Goal: Find specific page/section: Find specific page/section

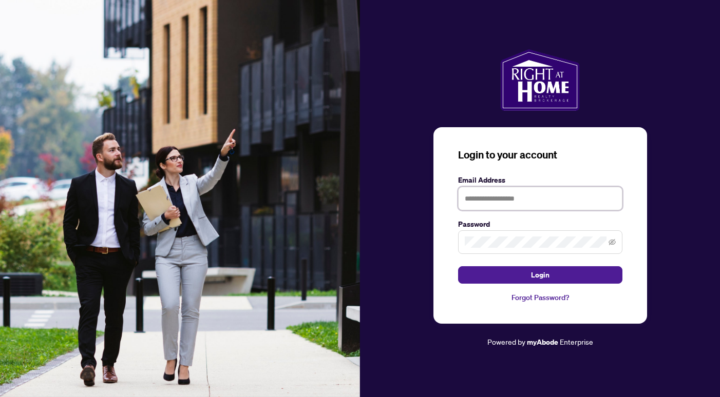
click at [488, 199] on input "text" at bounding box center [540, 199] width 164 height 24
type input "*"
type input "**********"
click at [458, 266] on button "Login" at bounding box center [540, 274] width 164 height 17
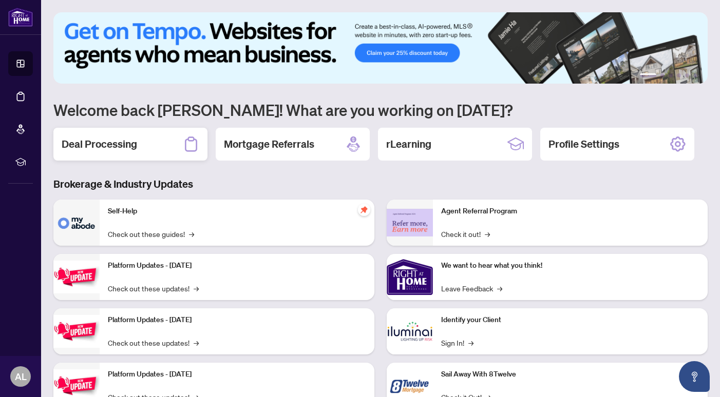
click at [136, 140] on h2 "Deal Processing" at bounding box center [99, 144] width 75 height 14
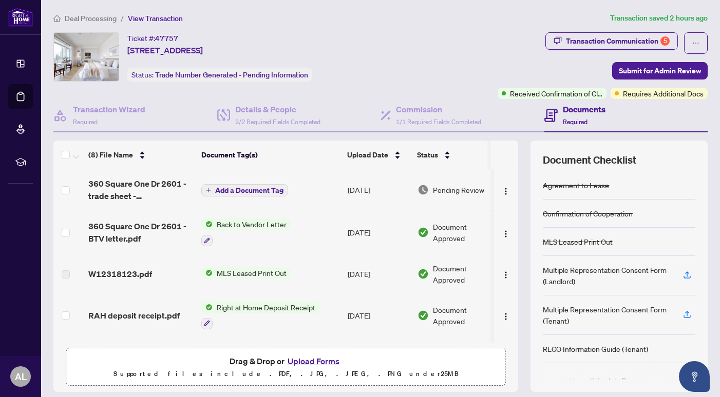
click at [156, 225] on span "360 Square One Dr 2601 - BTV letter.pdf" at bounding box center [140, 232] width 105 height 25
